Goal: Navigation & Orientation: Find specific page/section

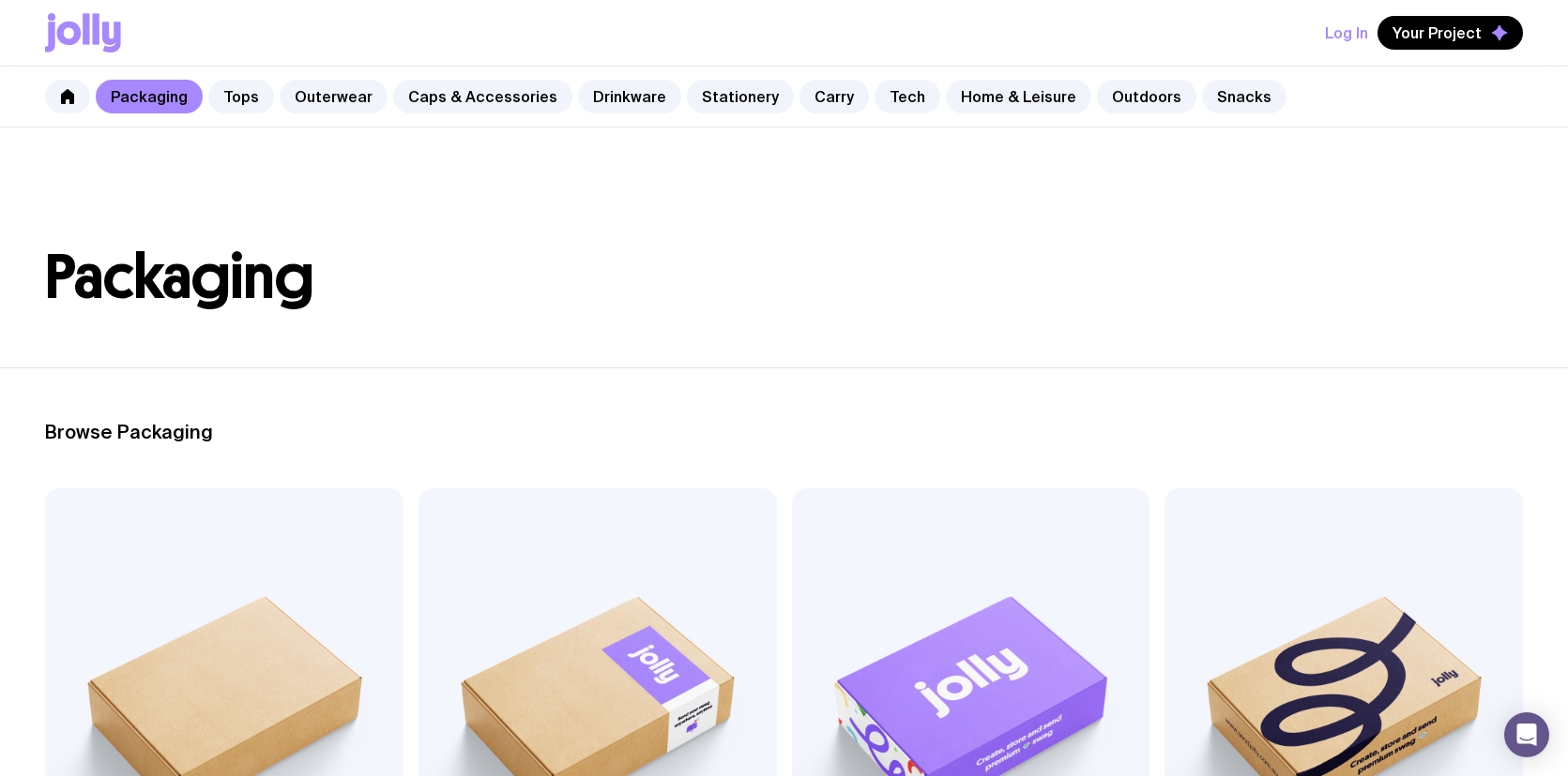
click at [79, 37] on icon at bounding box center [70, 33] width 25 height 24
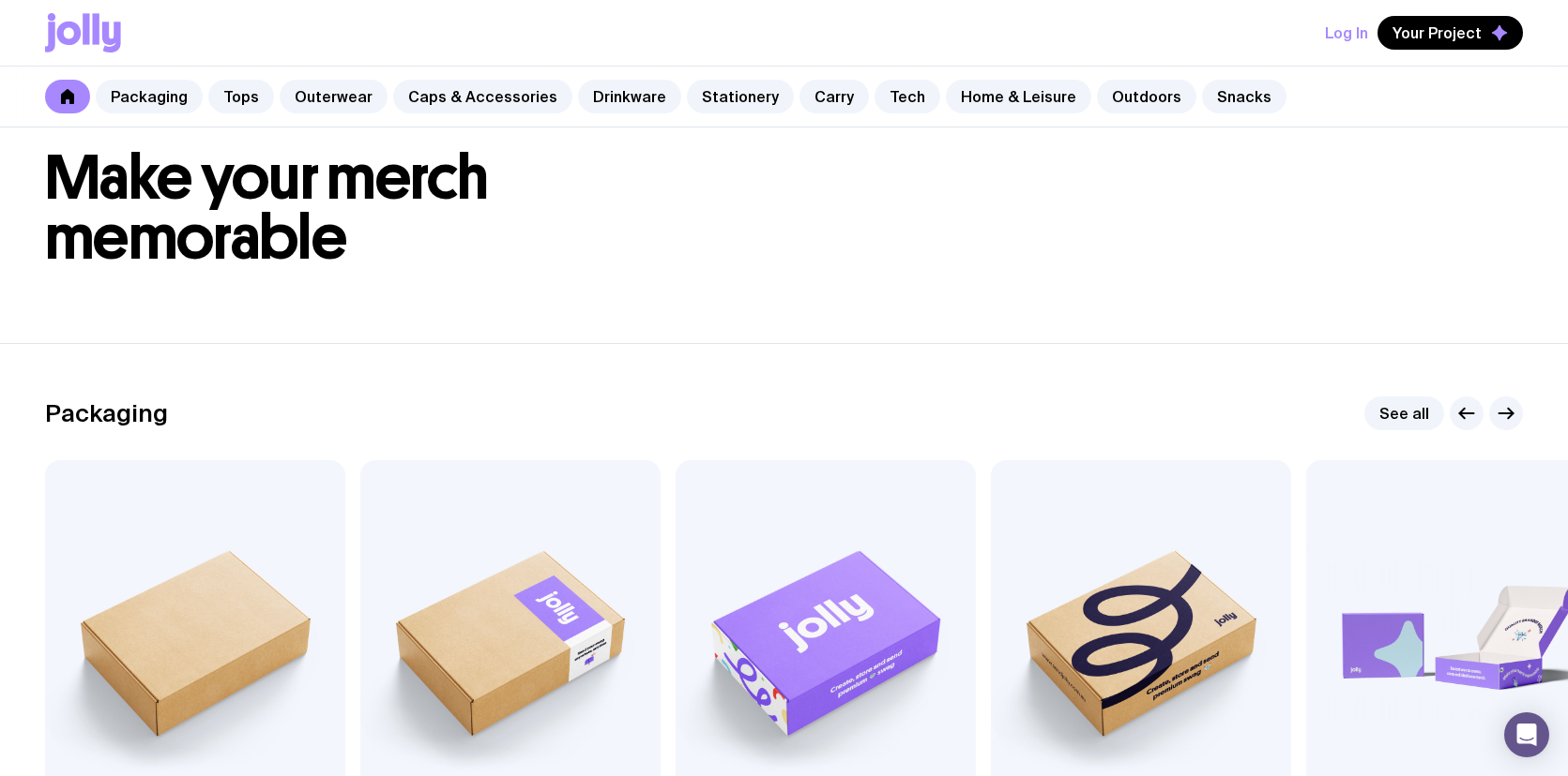
scroll to position [59, 0]
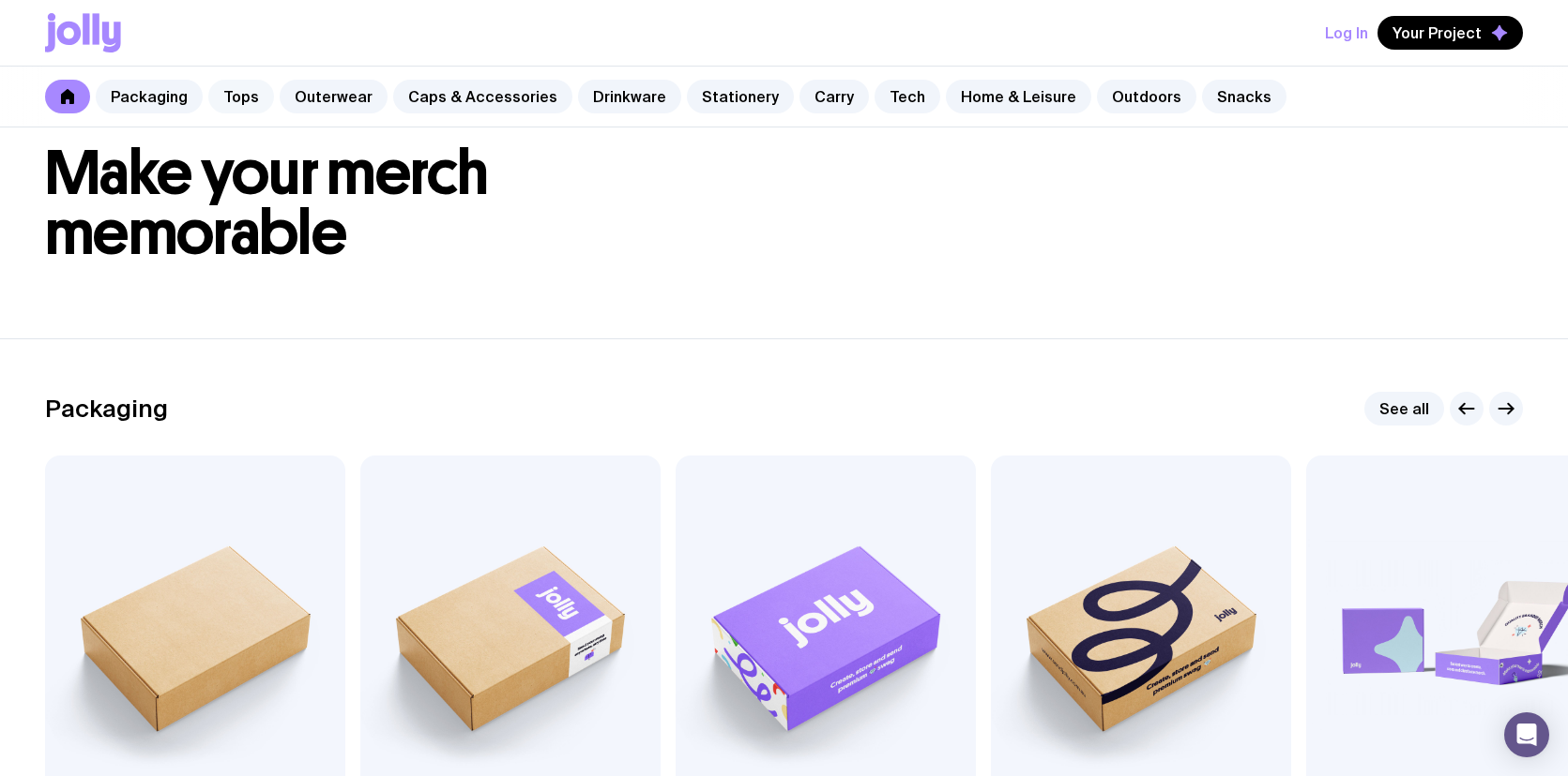
click at [238, 99] on link "Tops" at bounding box center [241, 96] width 66 height 33
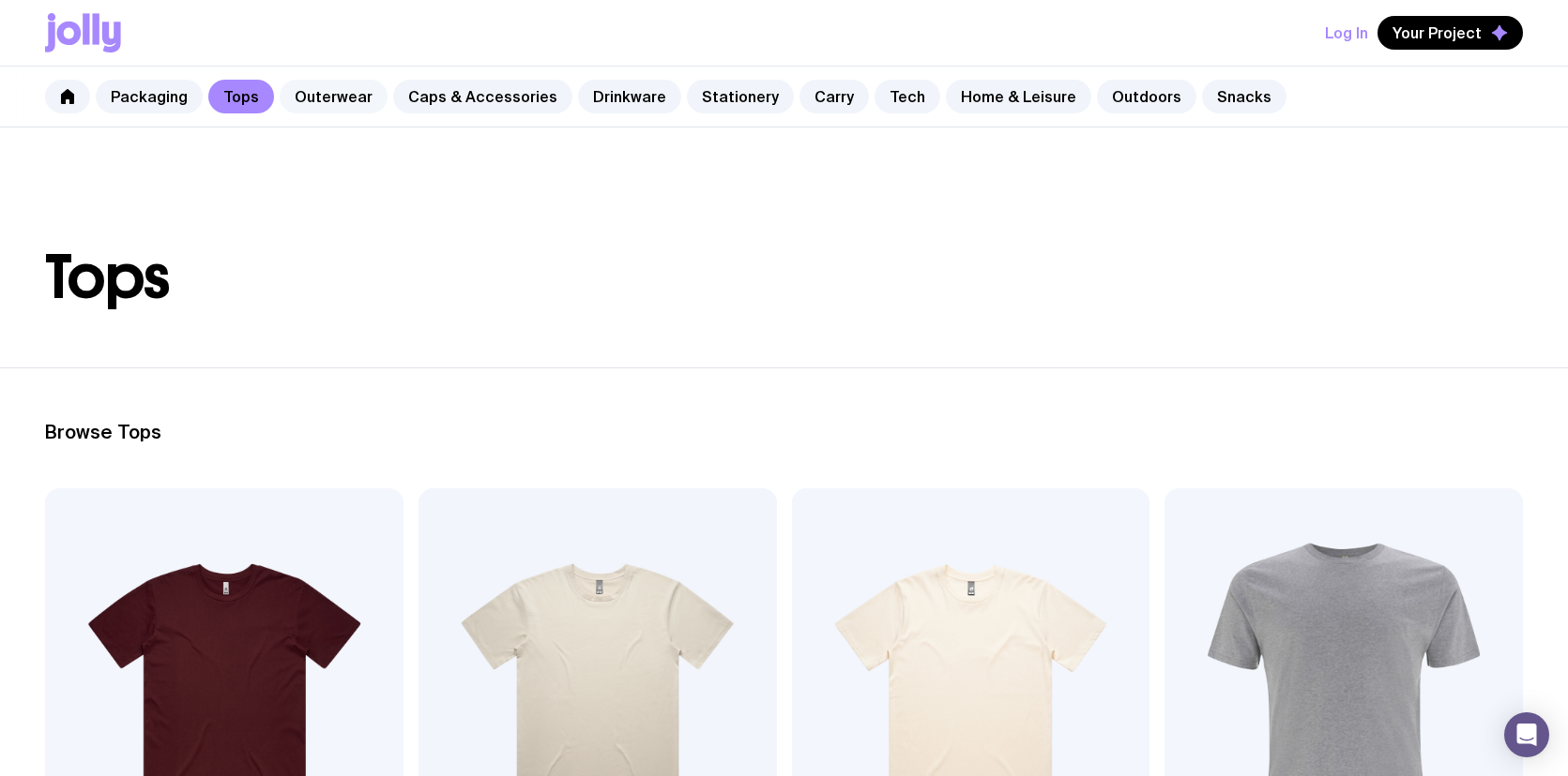
click at [335, 87] on link "Outerwear" at bounding box center [333, 96] width 108 height 33
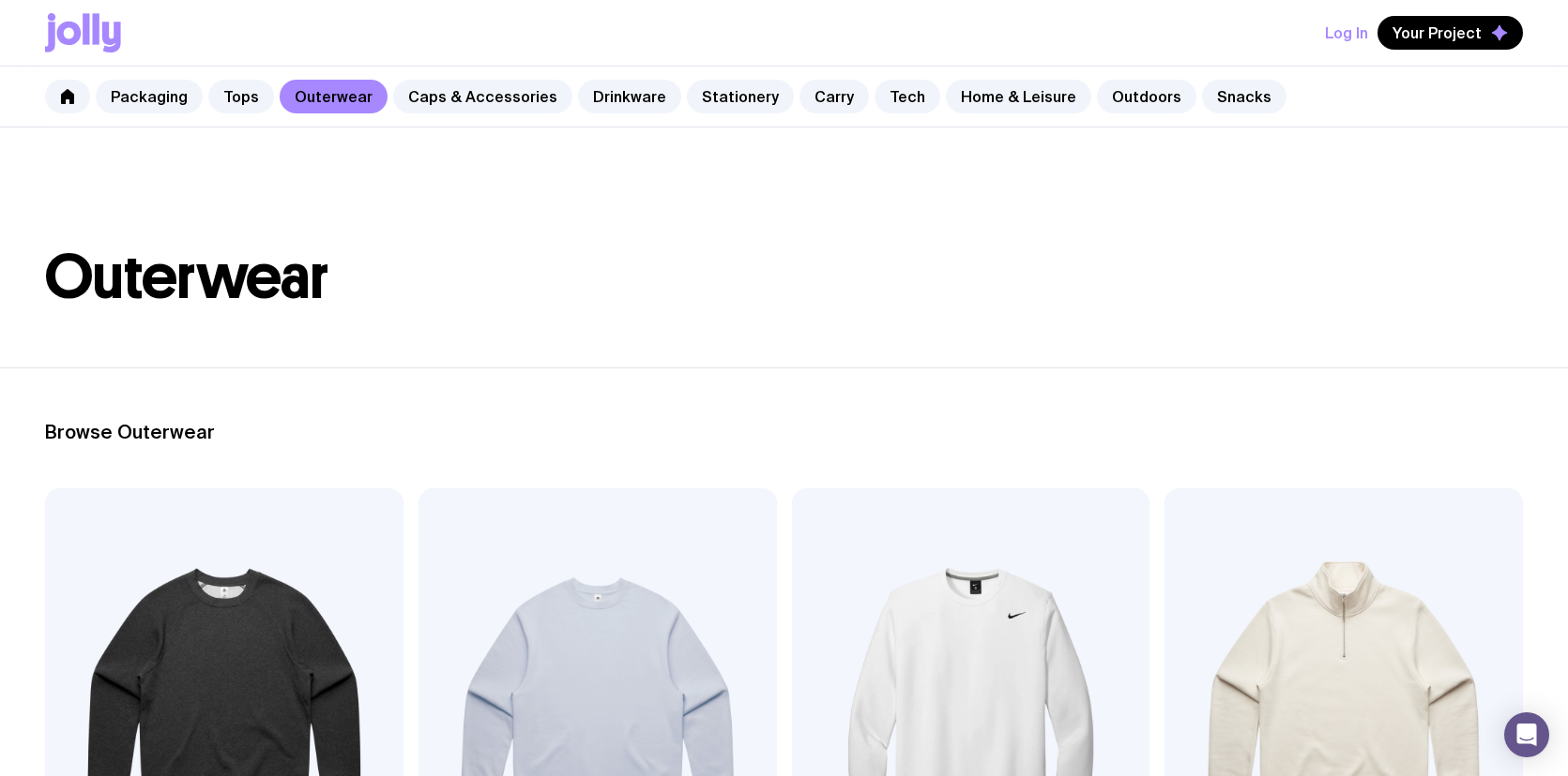
click at [104, 39] on icon at bounding box center [112, 37] width 19 height 31
